Goal: Task Accomplishment & Management: Complete application form

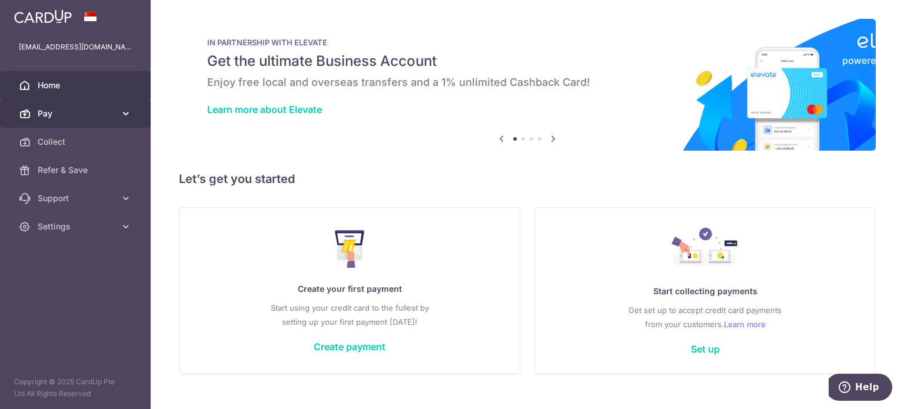
click at [66, 113] on span "Pay" at bounding box center [77, 114] width 78 height 12
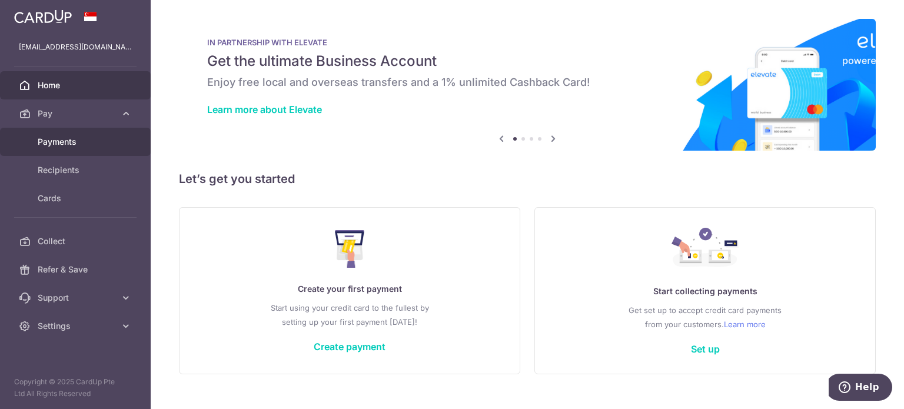
click at [65, 138] on span "Payments" at bounding box center [77, 142] width 78 height 12
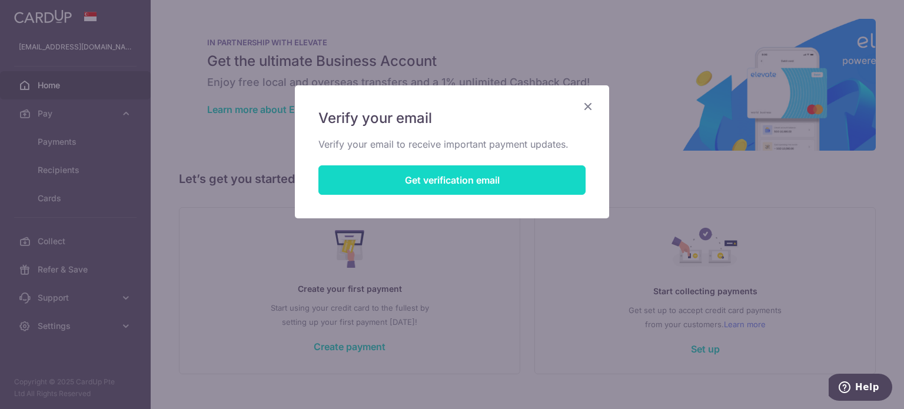
click at [521, 170] on button "Get verification email" at bounding box center [451, 179] width 267 height 29
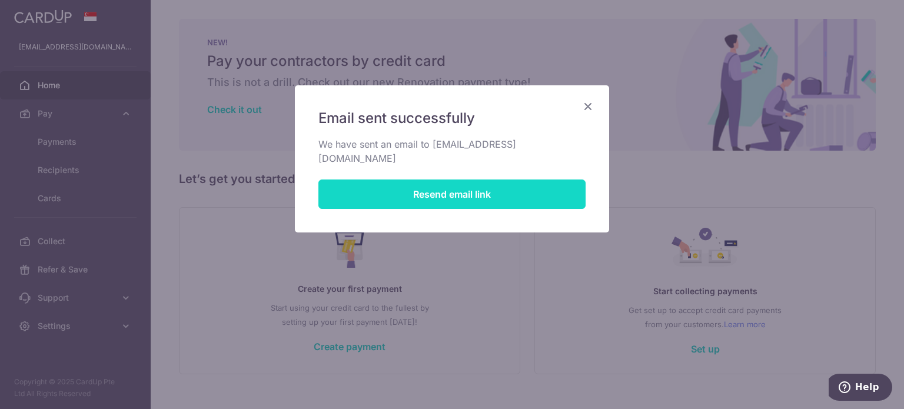
click at [521, 179] on button "Resend email link" at bounding box center [451, 193] width 267 height 29
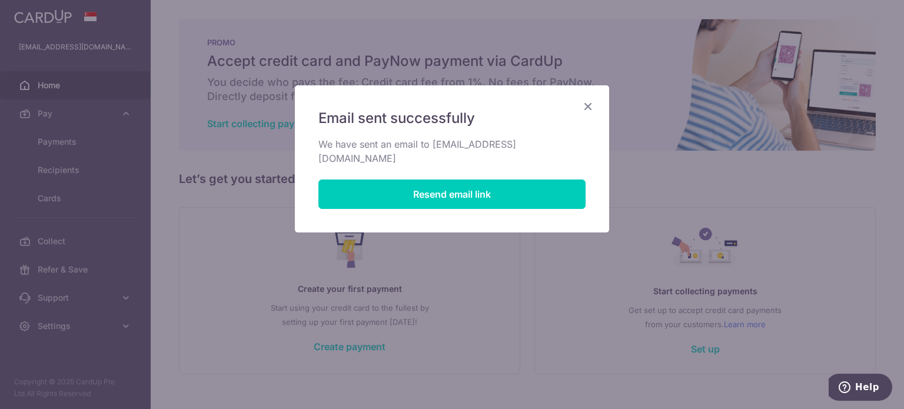
click at [587, 108] on icon "Close" at bounding box center [588, 106] width 14 height 15
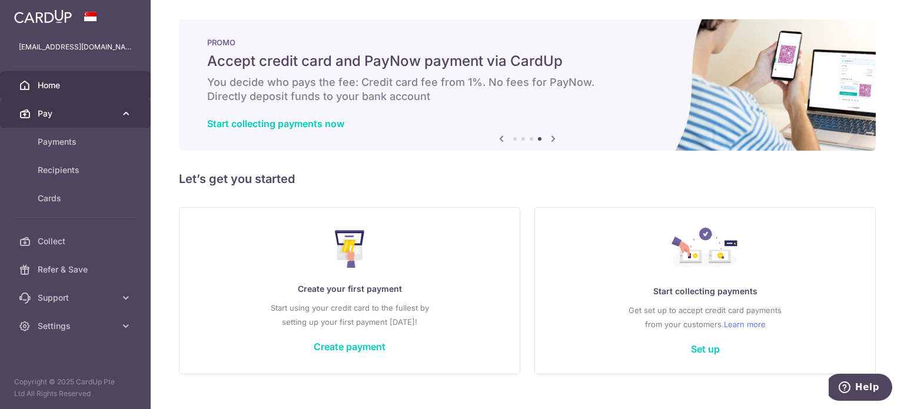
click at [56, 114] on span "Pay" at bounding box center [77, 114] width 78 height 12
click at [54, 103] on link "Pay" at bounding box center [75, 113] width 151 height 28
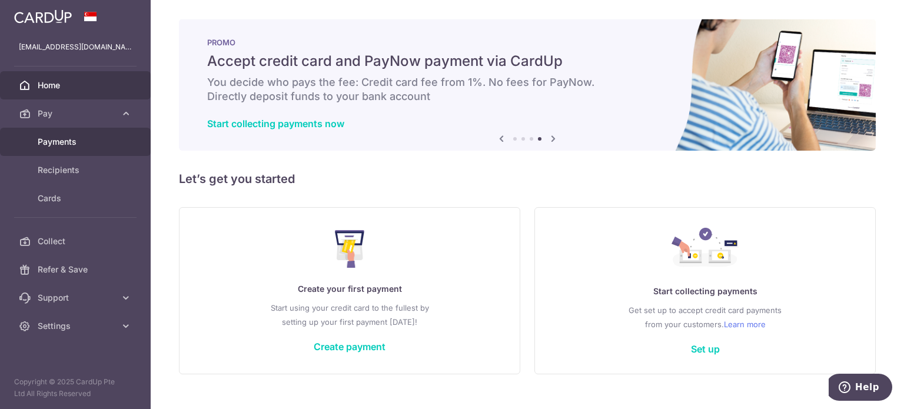
click at [41, 144] on span "Payments" at bounding box center [77, 142] width 78 height 12
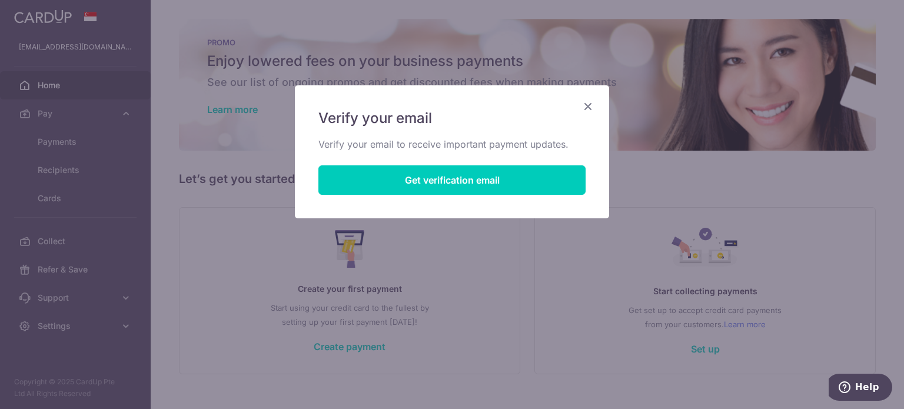
click at [588, 104] on icon "Close" at bounding box center [588, 106] width 14 height 15
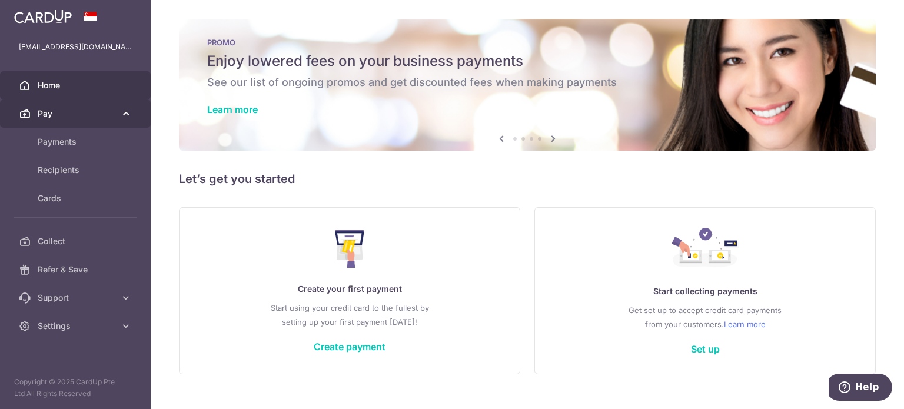
click at [76, 122] on link "Pay" at bounding box center [75, 113] width 151 height 28
click at [52, 121] on link "Pay" at bounding box center [75, 113] width 151 height 28
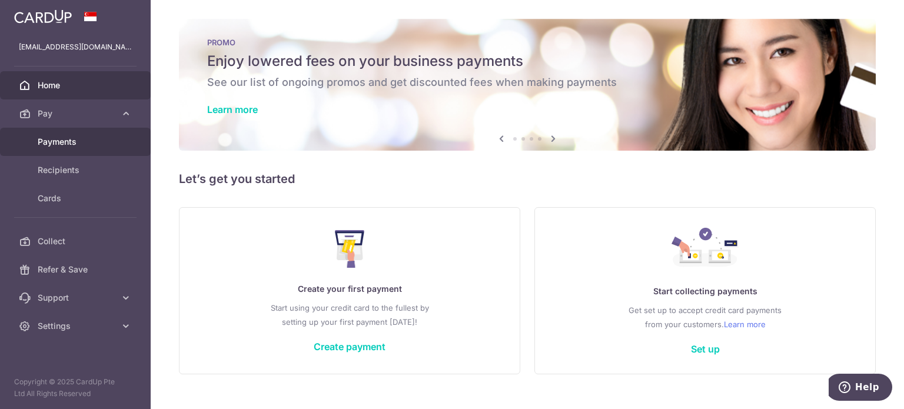
click at [51, 148] on link "Payments" at bounding box center [75, 142] width 151 height 28
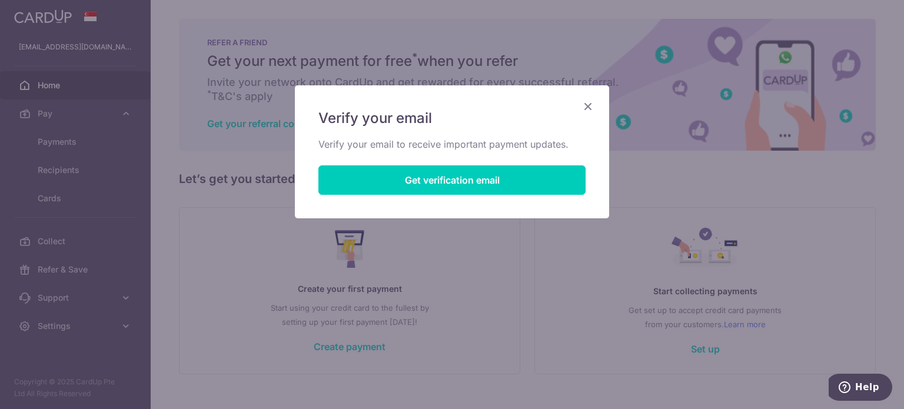
click at [592, 104] on icon "Close" at bounding box center [588, 106] width 14 height 15
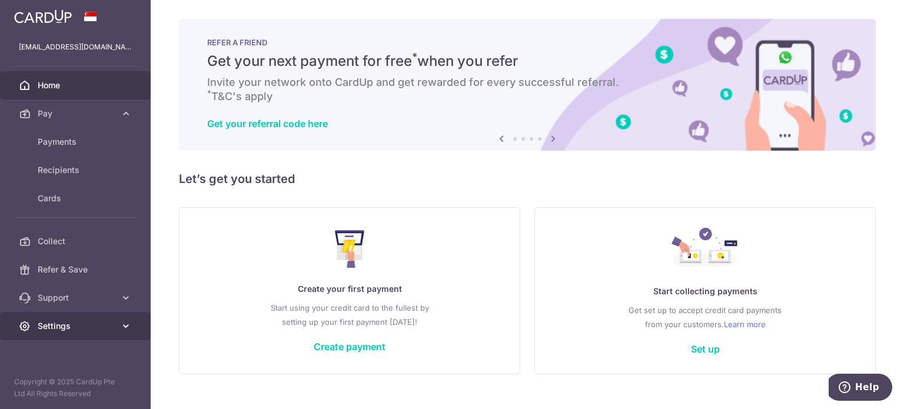
click at [49, 320] on span "Settings" at bounding box center [77, 326] width 78 height 12
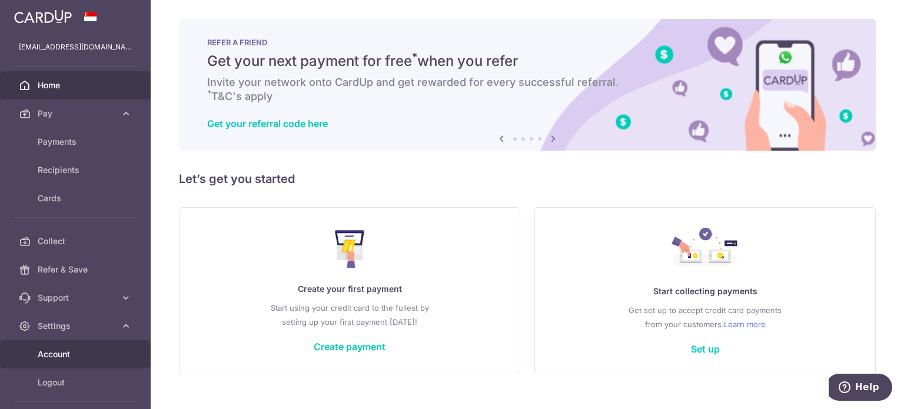
scroll to position [49, 0]
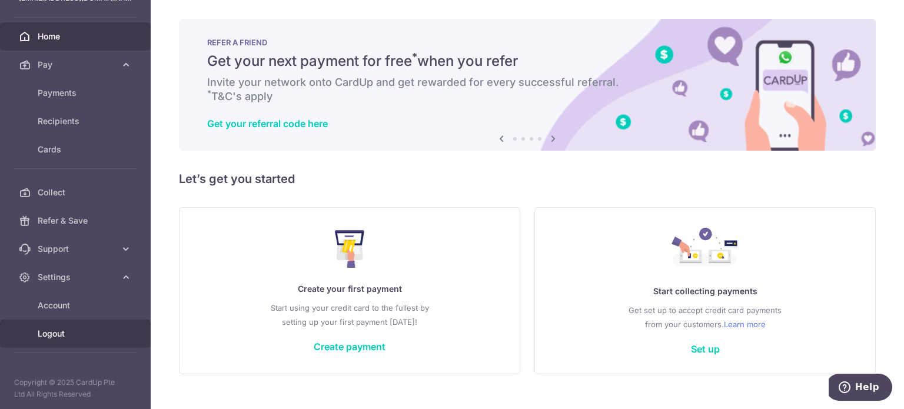
click at [40, 334] on span "Logout" at bounding box center [77, 334] width 78 height 12
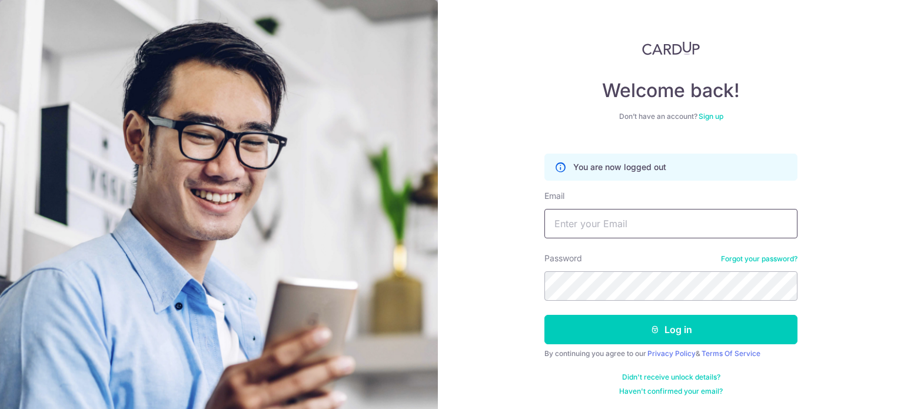
click at [598, 212] on input "Email" at bounding box center [670, 223] width 253 height 29
click at [610, 237] on input "Email" at bounding box center [670, 223] width 253 height 29
type input "ycreativespecials@gmail.com"
click at [544, 315] on button "Log in" at bounding box center [670, 329] width 253 height 29
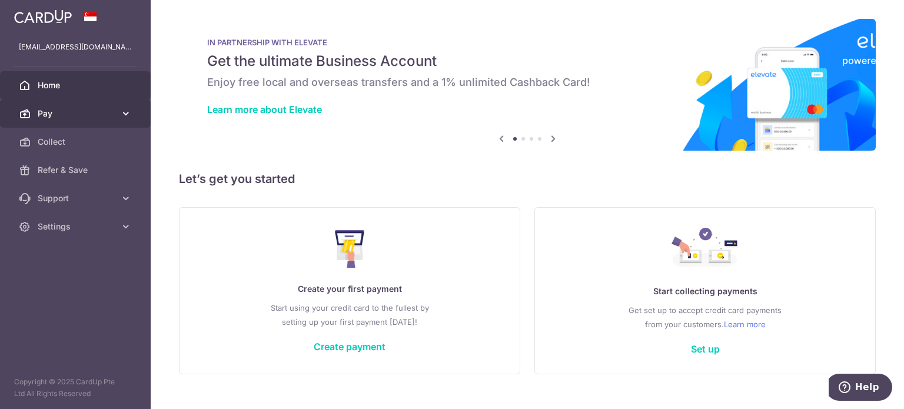
click at [96, 121] on link "Pay" at bounding box center [75, 113] width 151 height 28
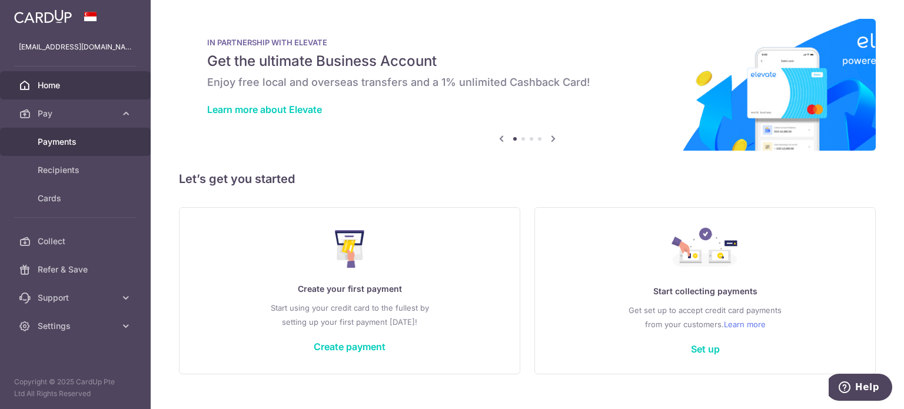
click at [76, 144] on span "Payments" at bounding box center [77, 142] width 78 height 12
